Goal: Go to known website: Access a specific website the user already knows

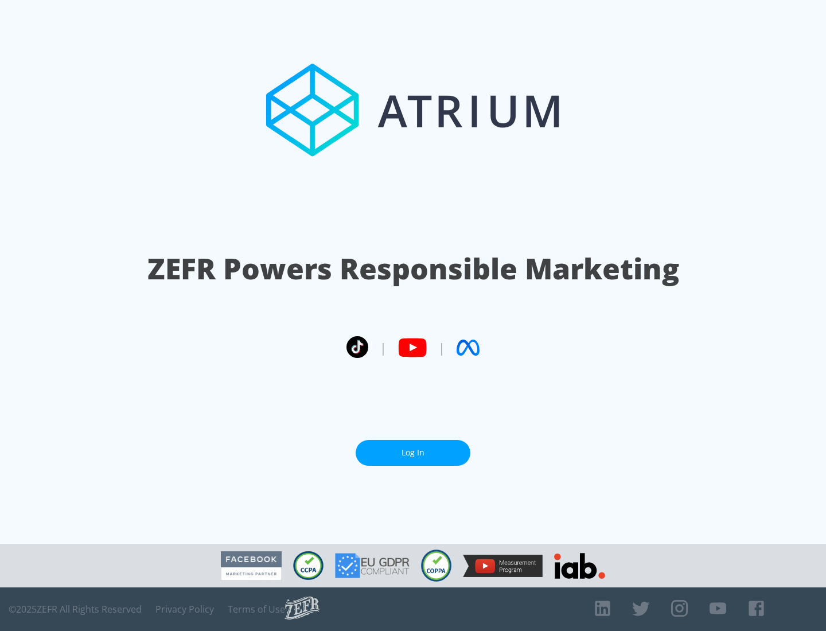
click at [413, 452] on link "Log In" at bounding box center [412, 453] width 115 height 26
